Goal: Transaction & Acquisition: Purchase product/service

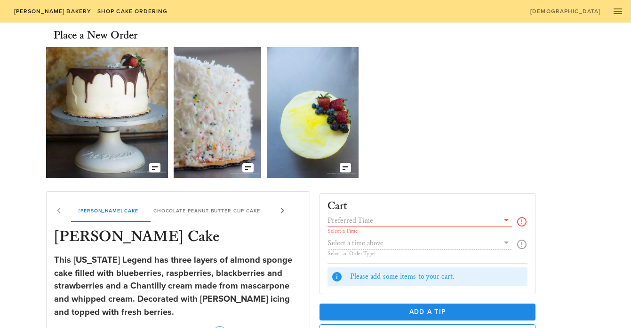
click at [527, 135] on div "Our Delicious Chocolate Strawberry Chantilly Cake The Coconut Cream of your Dre…" at bounding box center [315, 112] width 538 height 139
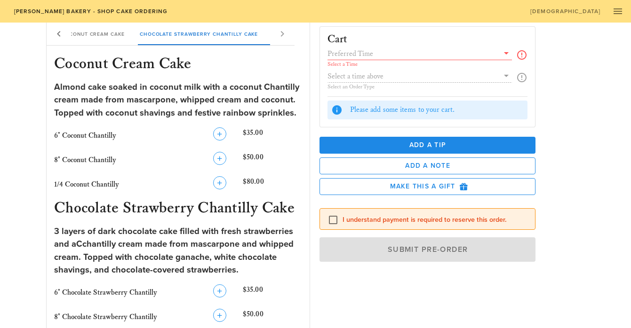
scroll to position [790, 0]
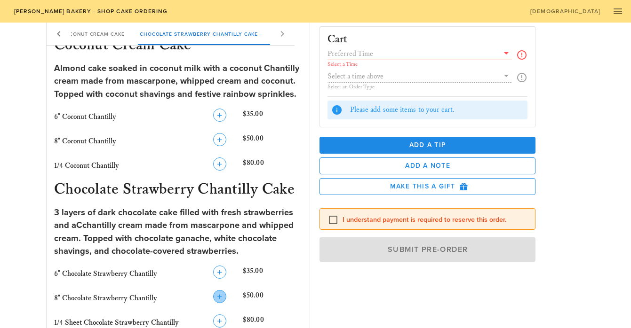
click at [222, 296] on icon "button" at bounding box center [219, 296] width 11 height 11
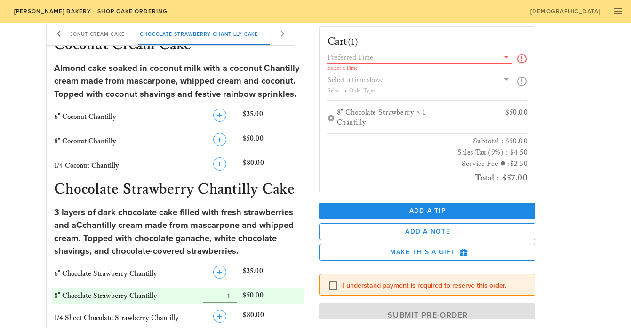
click at [416, 59] on input "text" at bounding box center [413, 57] width 172 height 12
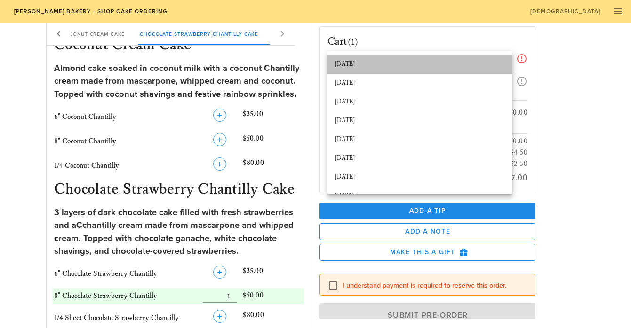
click at [383, 64] on div "[DATE]" at bounding box center [420, 65] width 170 height 8
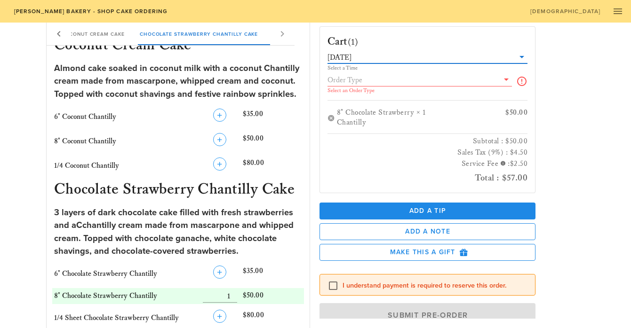
click at [379, 89] on div "Select an Order Type" at bounding box center [419, 91] width 185 height 6
click at [369, 79] on input "text" at bounding box center [413, 80] width 172 height 12
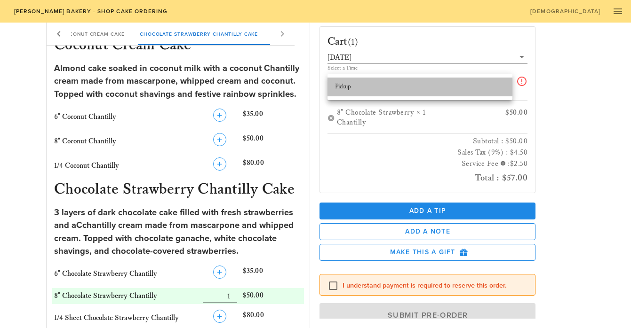
click at [372, 86] on div "Pickup" at bounding box center [420, 87] width 170 height 8
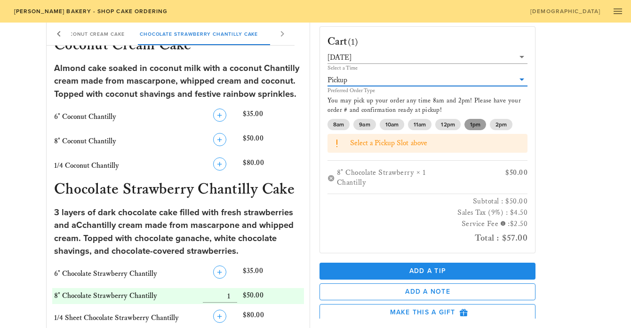
click at [474, 122] on span "1pm" at bounding box center [474, 124] width 10 height 11
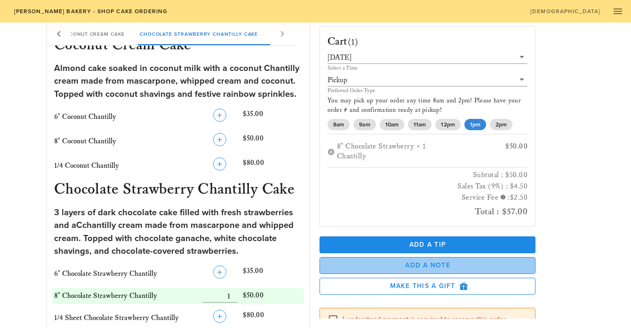
click at [435, 262] on span "Add a Note" at bounding box center [427, 265] width 200 height 8
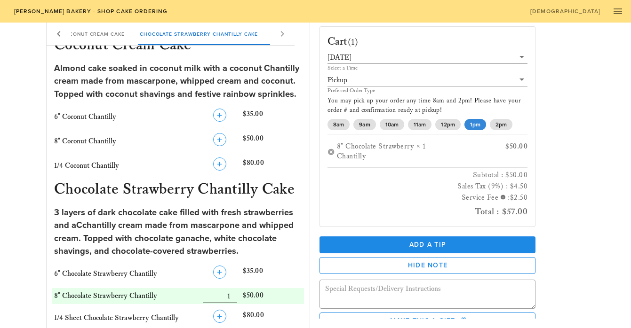
click at [571, 228] on div "Cart (1) [DATE] Select a Time Pickup Preferred Order Type You may pick up your …" at bounding box center [450, 169] width 273 height 300
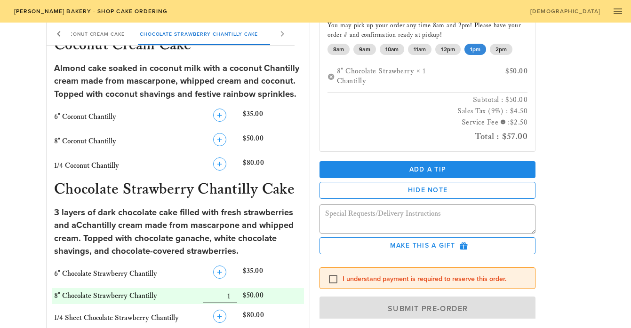
scroll to position [89, 0]
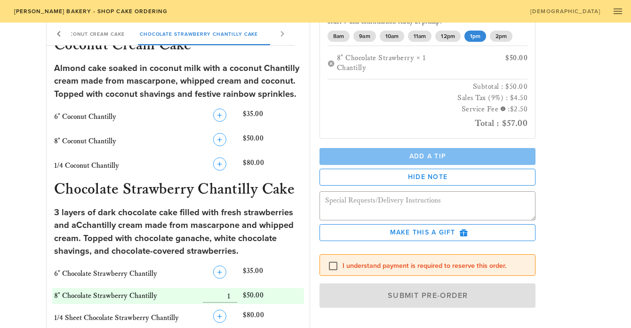
click at [455, 150] on button "Add a Tip" at bounding box center [427, 156] width 216 height 17
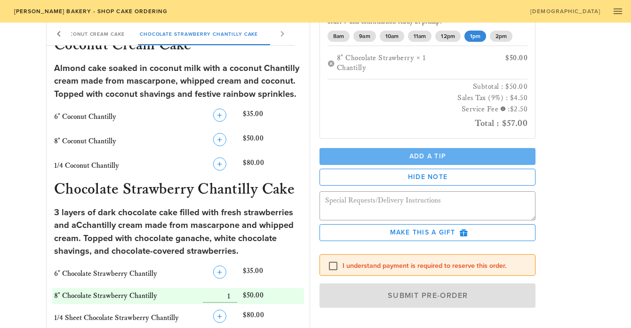
scroll to position [108, 0]
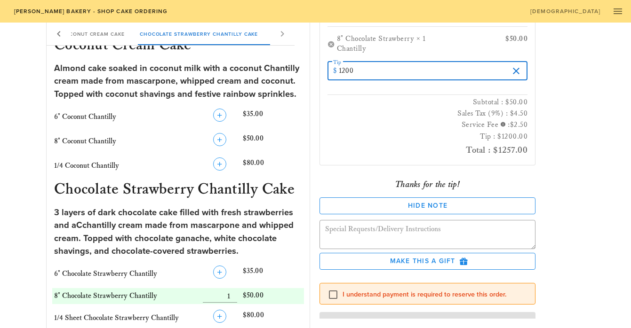
click at [344, 71] on input "1200" at bounding box center [424, 70] width 170 height 15
type input "12"
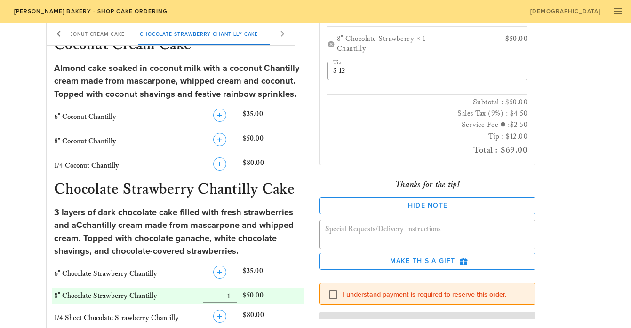
scroll to position [122, 0]
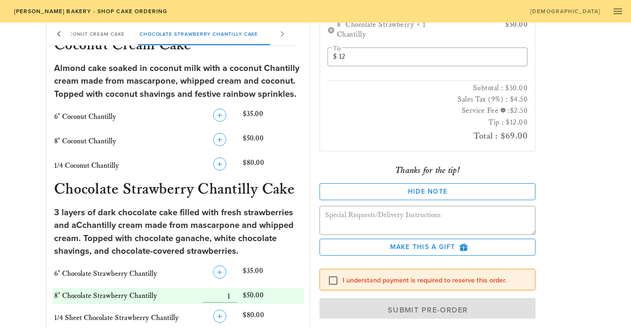
click at [549, 97] on div "Cart (1) [DATE] Select a Time Pickup Preferred Order Type You may pick up your …" at bounding box center [450, 169] width 273 height 300
click at [333, 283] on div at bounding box center [333, 280] width 16 height 16
checkbox input "true"
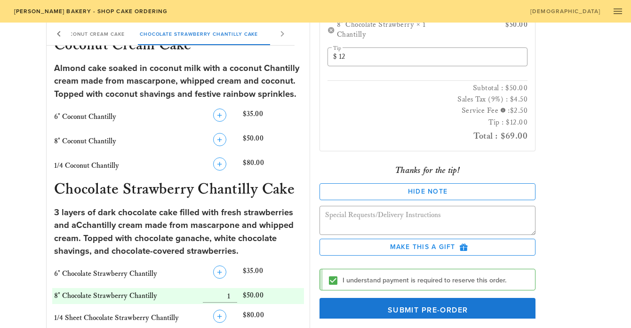
click at [545, 230] on div "Cart (1) [DATE] Select a Time Pickup Preferred Order Type You may pick up your …" at bounding box center [450, 169] width 273 height 300
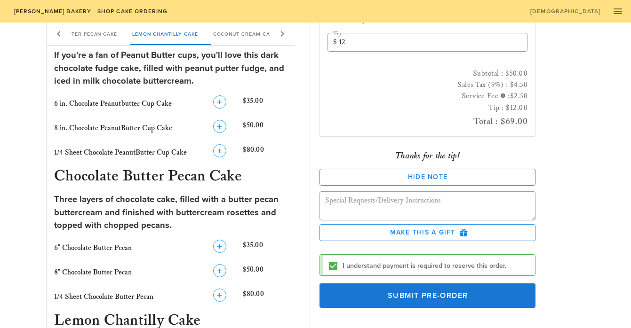
scroll to position [371, 0]
click at [550, 155] on div "Cart (1) [DATE] Select a Time Pickup Preferred Order Type You may pick up your …" at bounding box center [450, 169] width 273 height 300
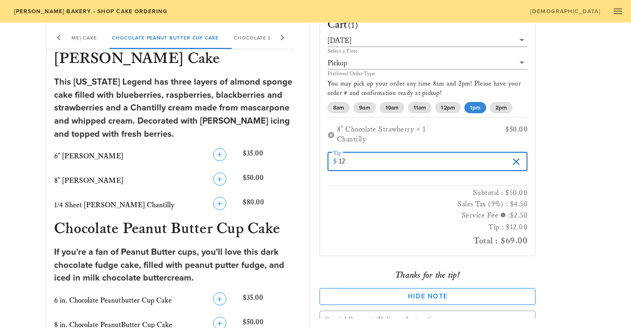
scroll to position [19, 0]
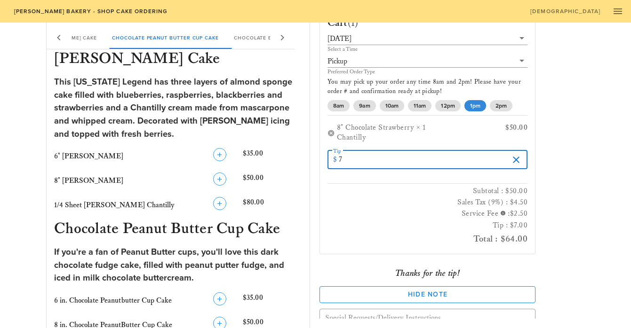
click at [580, 171] on div "Cart (1) [DATE] Select a Time Pickup Preferred Order Type You may pick up your …" at bounding box center [450, 169] width 273 height 300
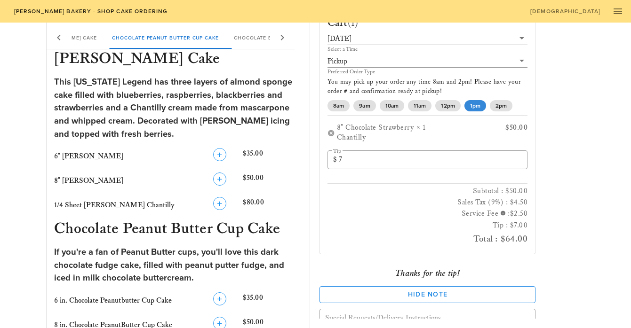
click at [580, 171] on div "Cart (1) [DATE] Select a Time Pickup Preferred Order Type You may pick up your …" at bounding box center [450, 169] width 273 height 300
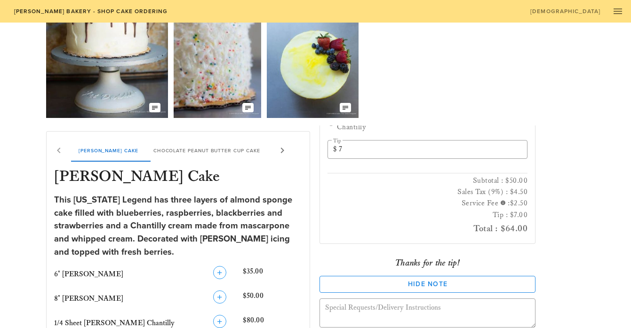
scroll to position [137, 0]
click at [366, 150] on input "7" at bounding box center [424, 149] width 170 height 15
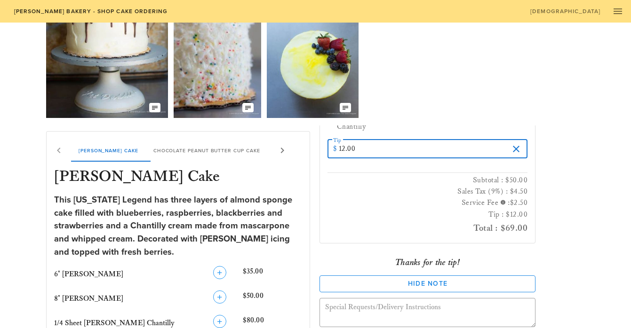
type input "12.00"
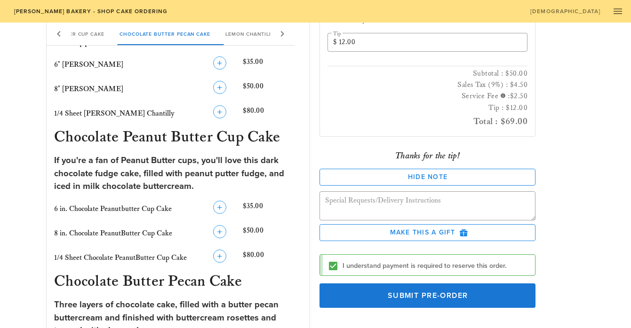
scroll to position [267, 0]
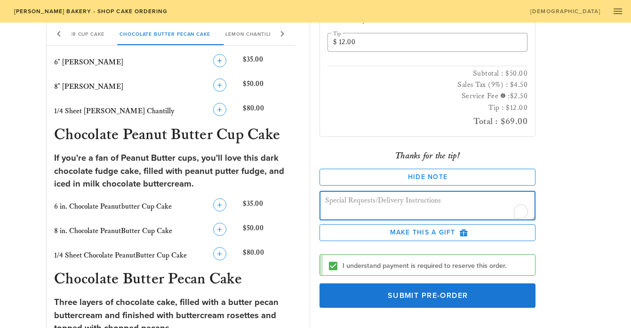
click at [446, 205] on textarea "To enrich screen reader interactions, please activate Accessibility in Grammarl…" at bounding box center [430, 207] width 211 height 26
click at [374, 202] on textarea "call 503-812" at bounding box center [430, 207] width 211 height 26
type textarea "call 503-812 - 6127"
click at [585, 205] on div "Cart (1) [DATE] Select a Time Pickup Preferred Order Type You may pick up your …" at bounding box center [450, 169] width 273 height 300
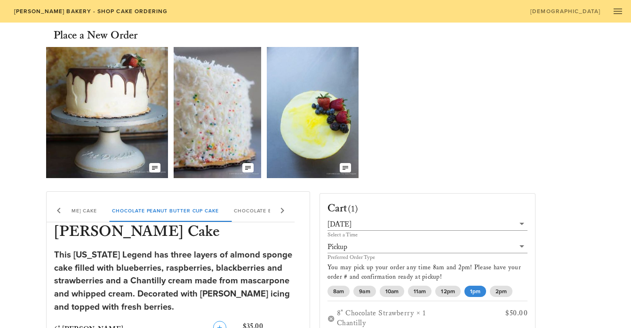
scroll to position [173, 0]
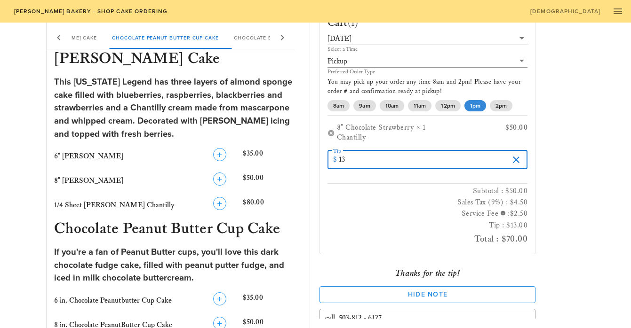
type input "12"
click at [569, 143] on div "Cart (1) [DATE] Select a Time Pickup Preferred Order Type You may pick up your …" at bounding box center [450, 169] width 273 height 300
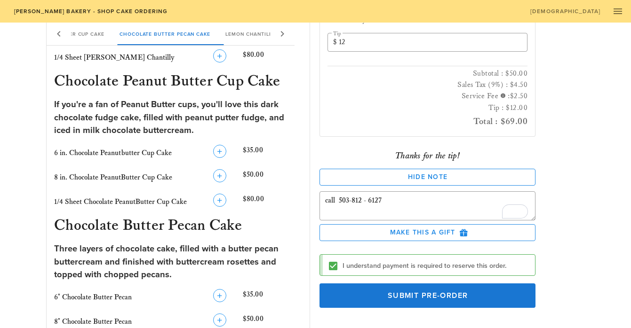
scroll to position [324, 0]
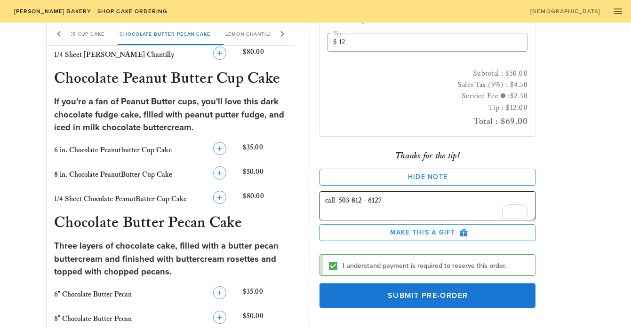
click at [387, 204] on textarea "call 503-812 - 6127" at bounding box center [430, 207] width 211 height 26
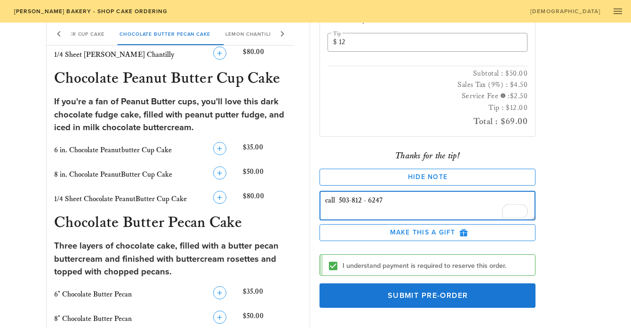
click at [570, 253] on div "Cart (1) [DATE] Select a Time Pickup Preferred Order Type You may pick up your …" at bounding box center [450, 169] width 273 height 300
click at [390, 199] on textarea "call 503-812 - 6247" at bounding box center [430, 207] width 211 height 26
type textarea "call 503-812 -6114"
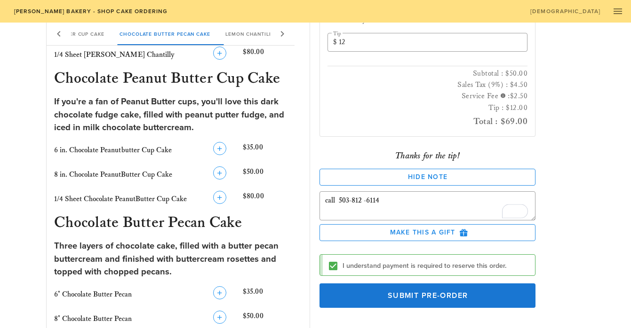
click at [600, 195] on div "Place a New Order Our Delicious Chocolate Strawberry Chantilly Cake The Coconut…" at bounding box center [315, 262] width 631 height 1127
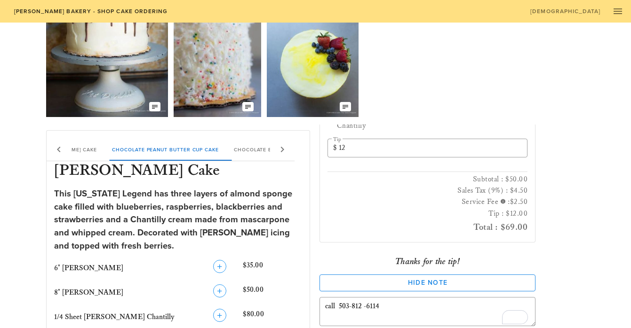
scroll to position [0, 0]
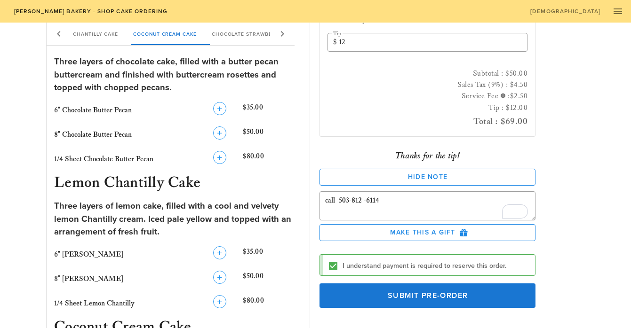
click at [578, 161] on div "Cart (1) [DATE] Select a Time Pickup Preferred Order Type You may pick up your …" at bounding box center [450, 169] width 273 height 300
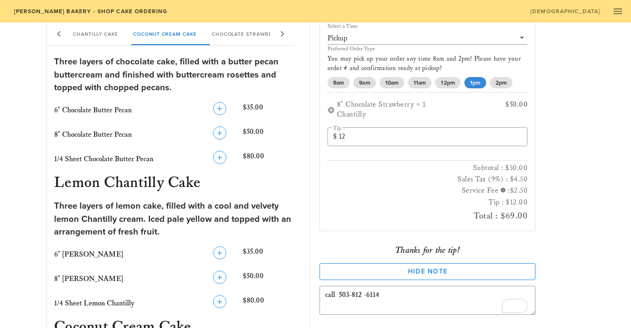
scroll to position [15, 0]
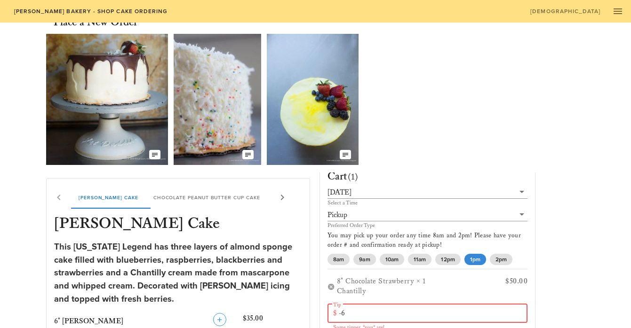
drag, startPoint x: 585, startPoint y: 194, endPoint x: 612, endPoint y: 161, distance: 42.4
click at [585, 194] on div "Cart (1) [DATE] Select a Time Pickup Preferred Order Type You may pick up your …" at bounding box center [450, 323] width 273 height 300
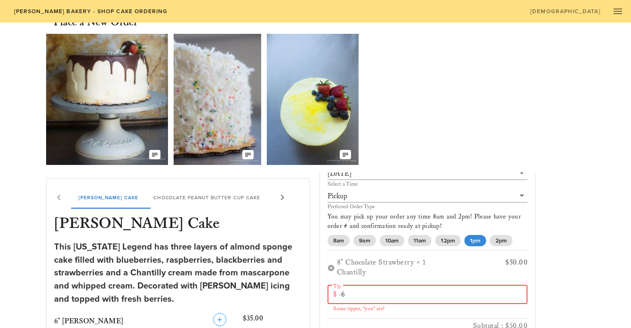
scroll to position [56, 0]
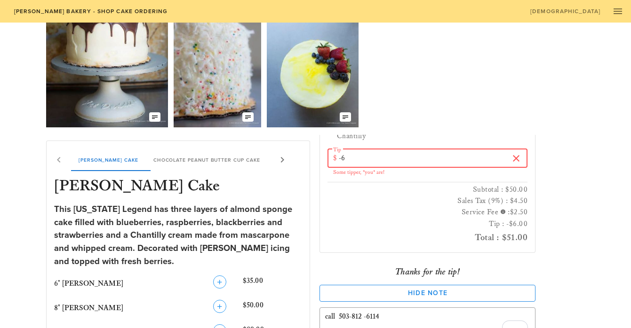
click at [358, 156] on input "-6" at bounding box center [424, 158] width 170 height 15
type input "0"
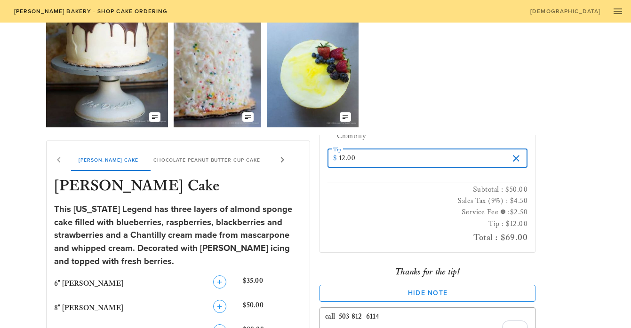
type input "12.00"
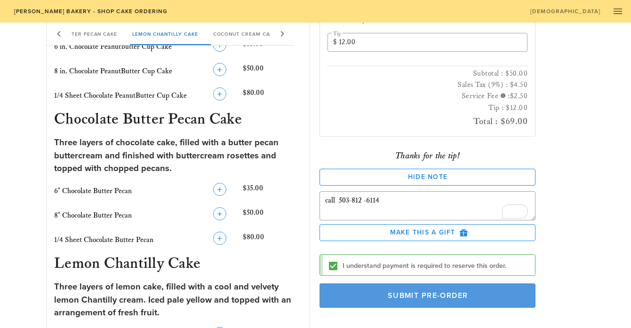
click at [456, 291] on span "Submit Pre-Order" at bounding box center [427, 295] width 195 height 9
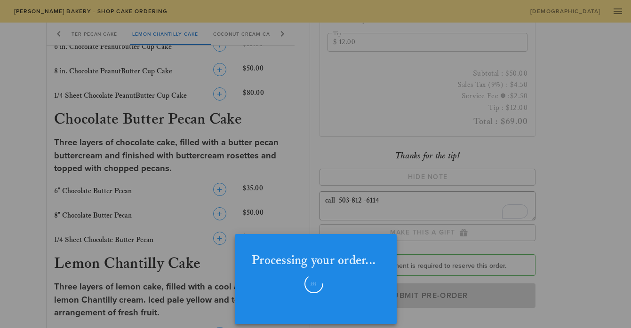
checkbox input "false"
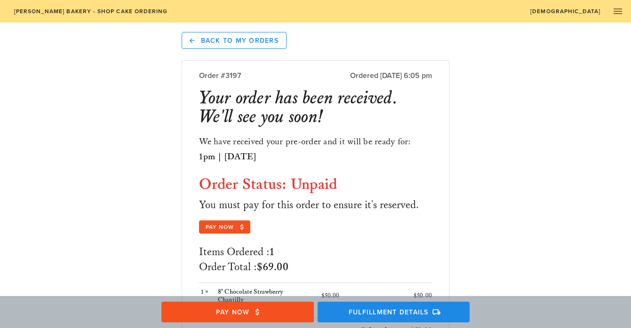
click at [497, 237] on div "Back to My Orders Order #3197 Ordered [DATE] 6:05 pm Your order has been receiv…" at bounding box center [315, 310] width 557 height 575
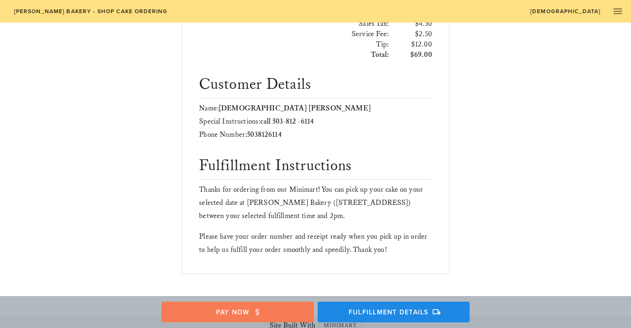
click at [245, 308] on span "Pay Now" at bounding box center [238, 312] width 134 height 8
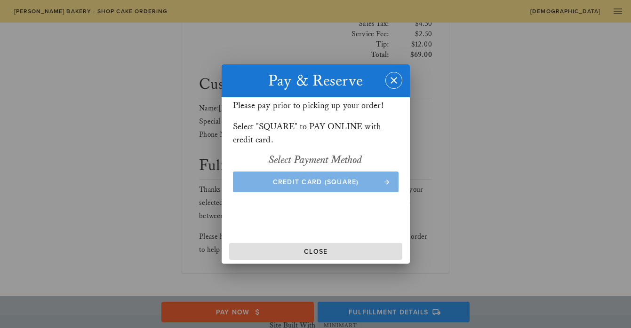
click at [316, 178] on span "Credit Card (Square)" at bounding box center [315, 182] width 147 height 8
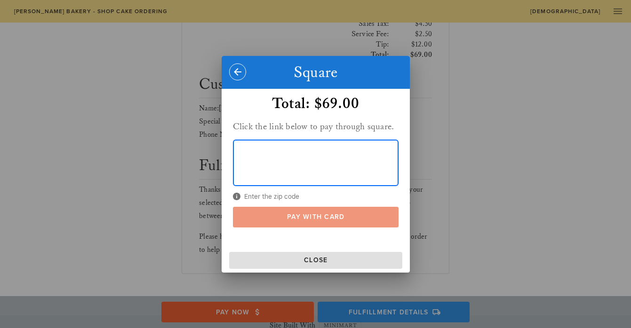
click at [312, 215] on span "Pay With Card" at bounding box center [315, 217] width 147 height 8
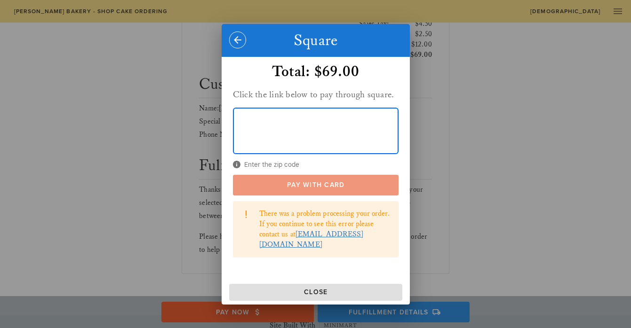
click at [366, 187] on span "Pay With Card" at bounding box center [315, 185] width 147 height 8
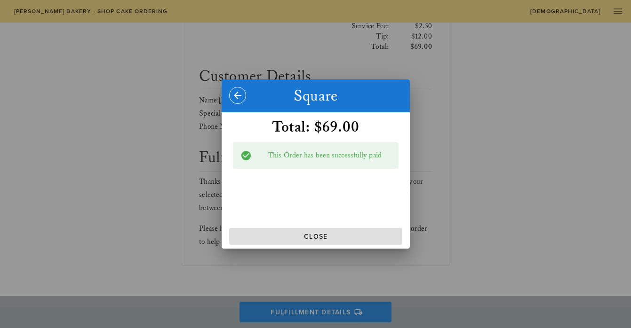
scroll to position [267, 0]
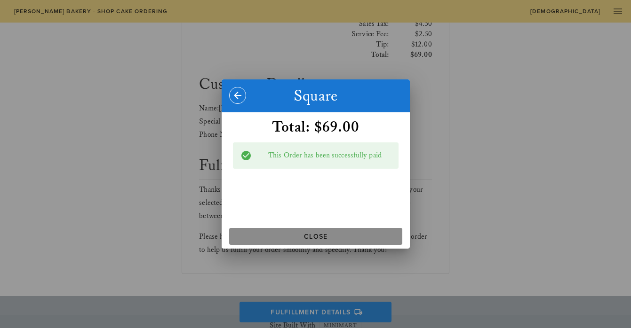
click at [330, 231] on button "Close" at bounding box center [315, 236] width 173 height 17
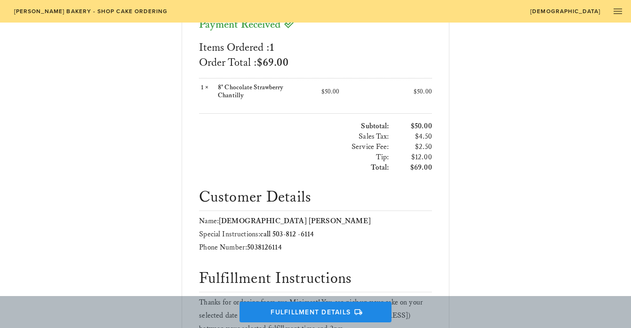
scroll to position [135, 0]
